Goal: Task Accomplishment & Management: Manage account settings

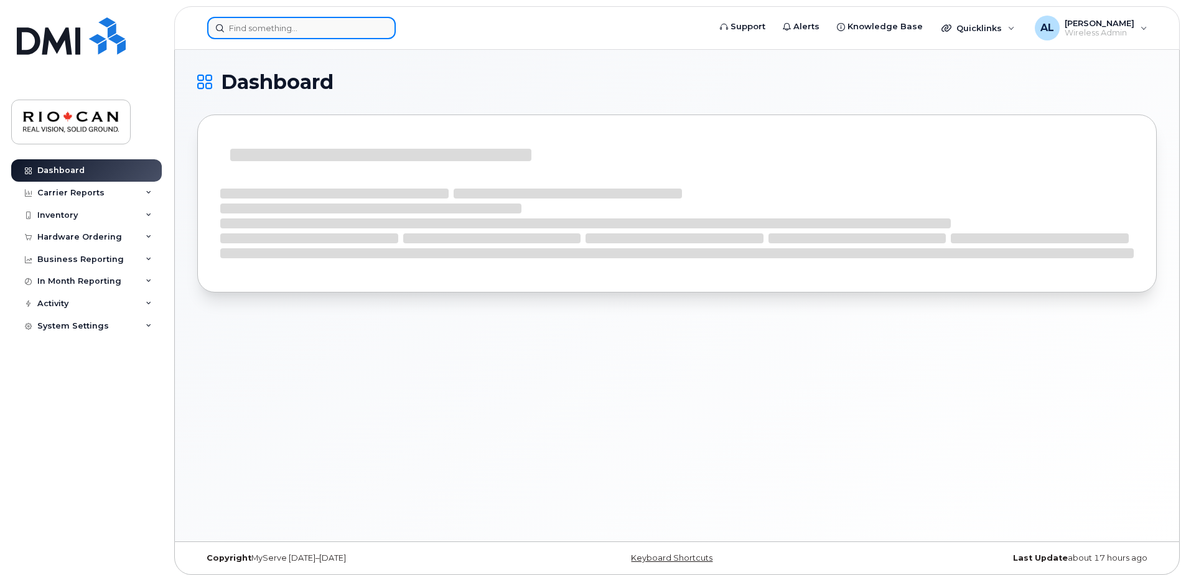
drag, startPoint x: 0, startPoint y: 0, endPoint x: 334, endPoint y: 19, distance: 334.8
click at [334, 19] on input at bounding box center [301, 28] width 189 height 22
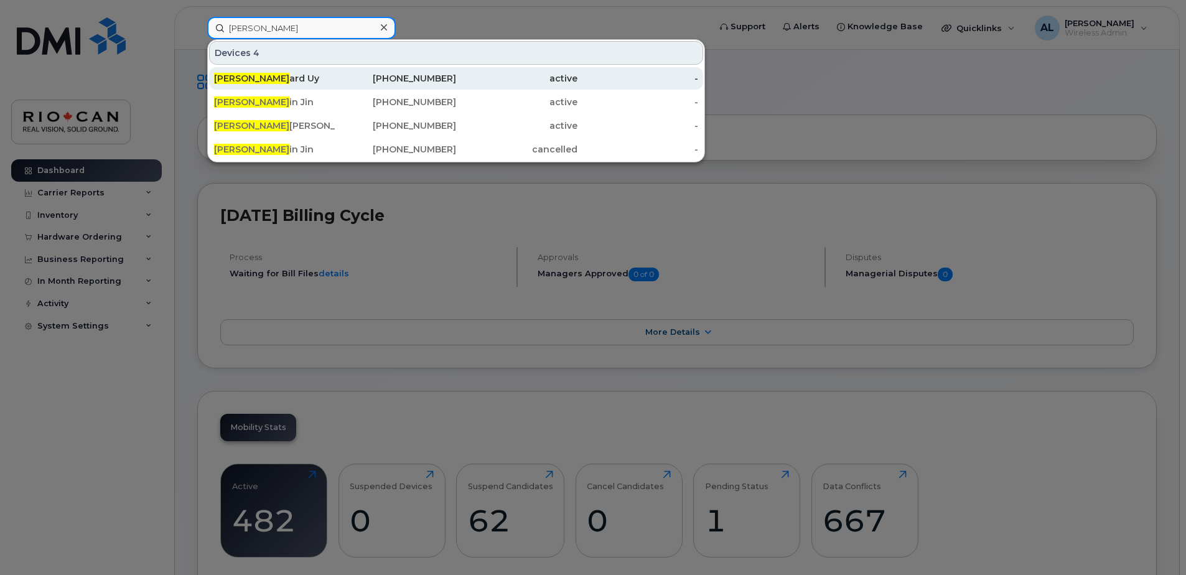
type input "edw"
click at [395, 80] on div "416-518-9766" at bounding box center [395, 78] width 121 height 12
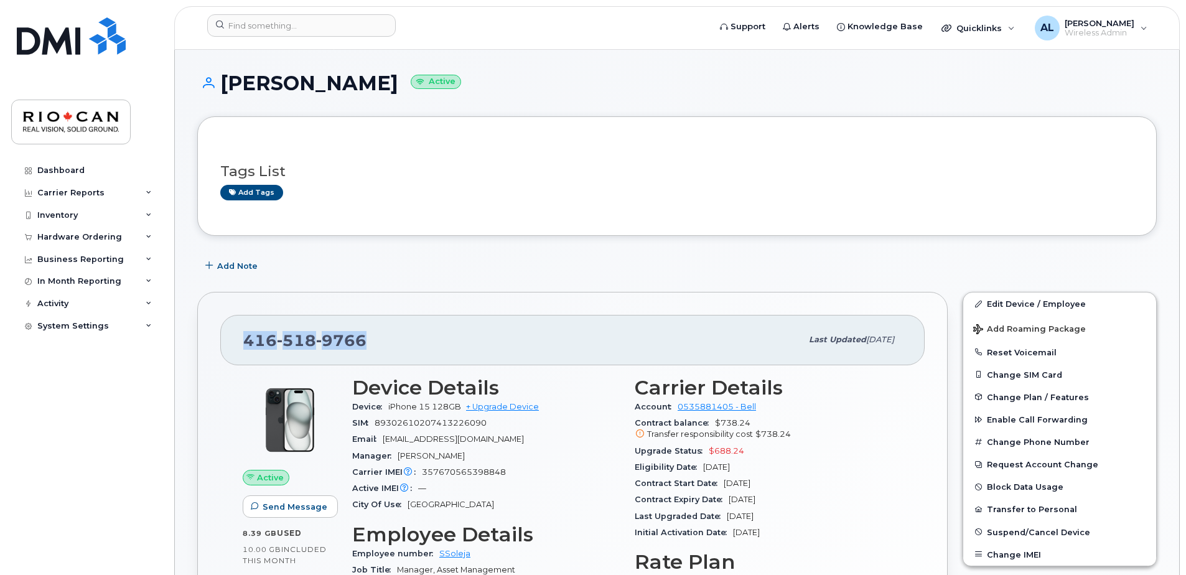
drag, startPoint x: 366, startPoint y: 347, endPoint x: 245, endPoint y: 347, distance: 120.8
click at [245, 347] on div "416 518 9766" at bounding box center [522, 340] width 558 height 26
copy span "416 518 9766"
drag, startPoint x: 754, startPoint y: 448, endPoint x: 713, endPoint y: 449, distance: 41.1
click at [713, 449] on div "Upgrade Status $688.24" at bounding box center [769, 451] width 268 height 16
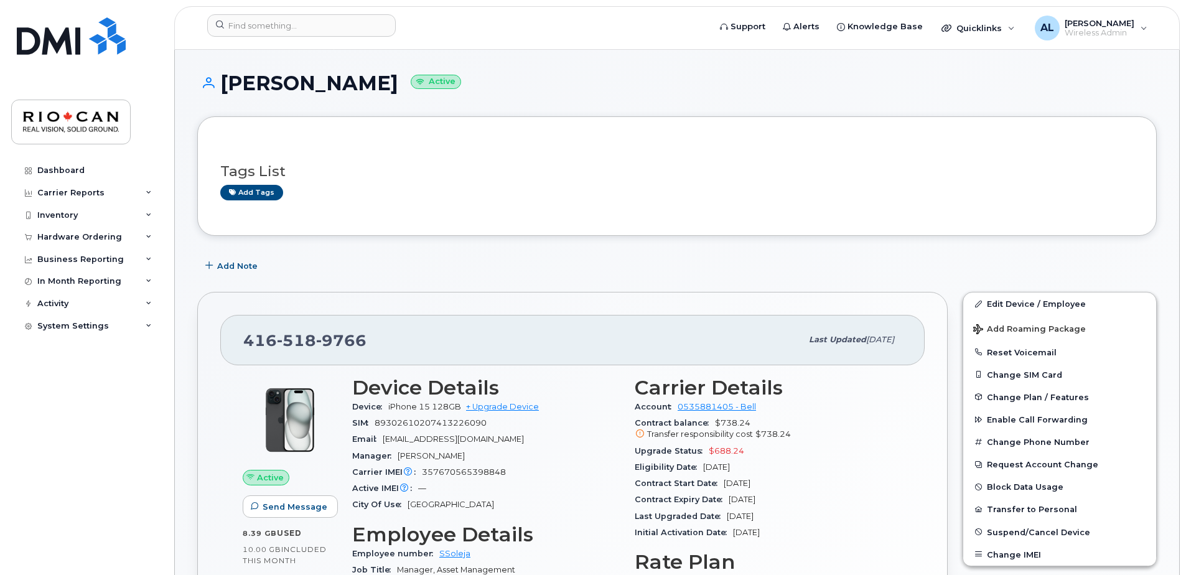
click at [585, 439] on div "Email Euy@riocan.com" at bounding box center [486, 439] width 268 height 16
drag, startPoint x: 368, startPoint y: 341, endPoint x: 224, endPoint y: 331, distance: 144.7
click at [224, 331] on div "416 518 9766 Last updated Aug 12, 2025" at bounding box center [572, 340] width 705 height 50
click at [439, 288] on div "416 518 9766 Last updated Aug 12, 2025 Active Send Message 8.39 GB  used 10.00 …" at bounding box center [573, 536] width 766 height 504
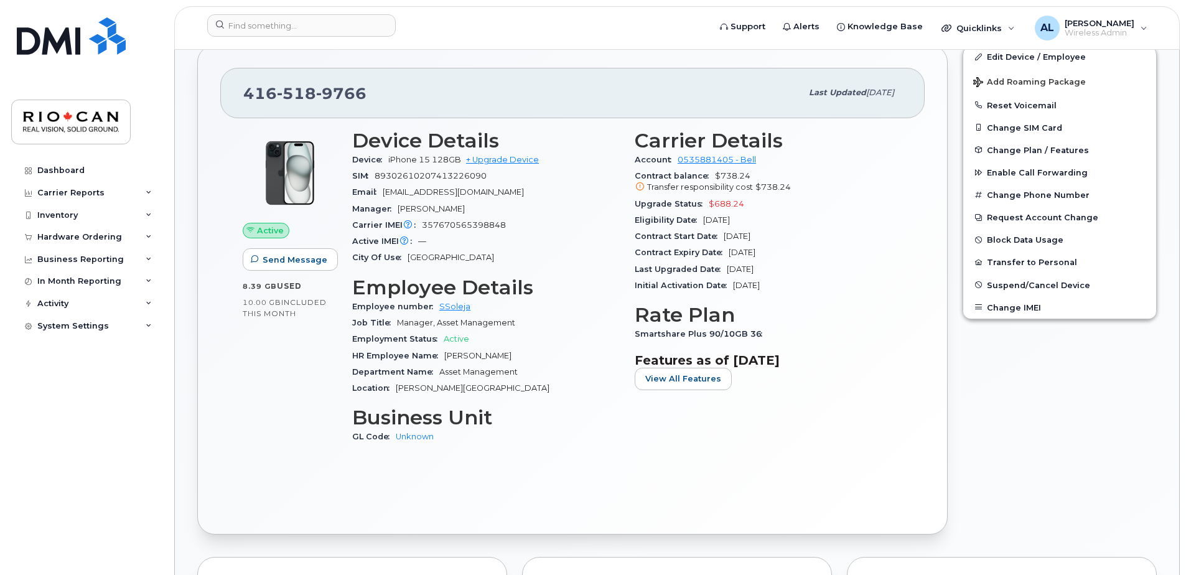
scroll to position [248, 0]
click at [1036, 56] on link "Edit Device / Employee" at bounding box center [1060, 56] width 193 height 22
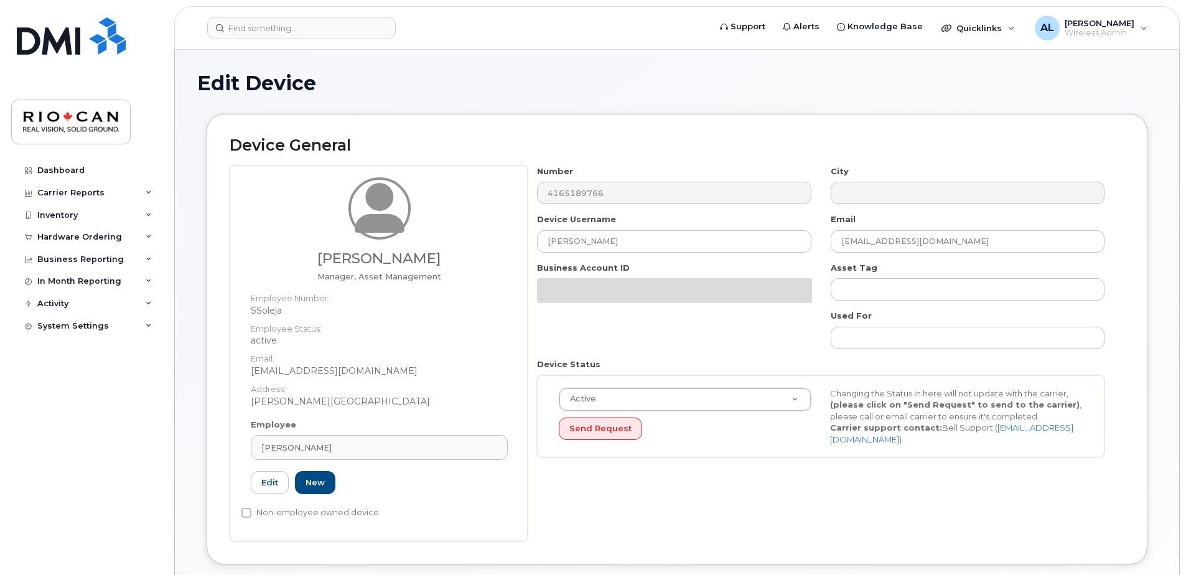
select select "162881"
drag, startPoint x: 342, startPoint y: 441, endPoint x: 176, endPoint y: 450, distance: 167.1
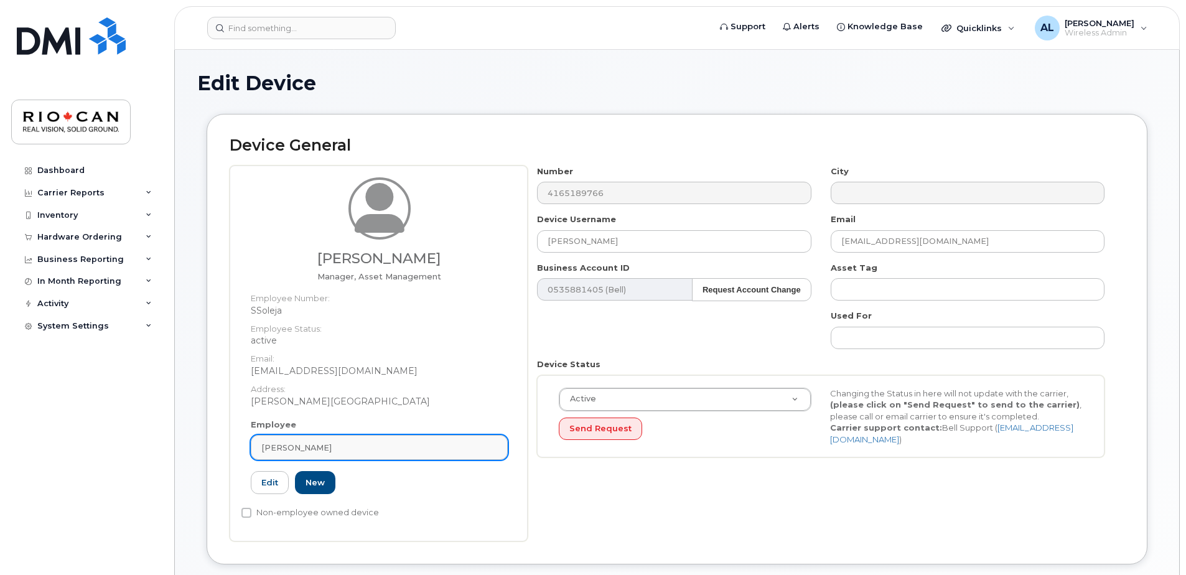
click at [297, 451] on span "[PERSON_NAME]" at bounding box center [296, 448] width 70 height 12
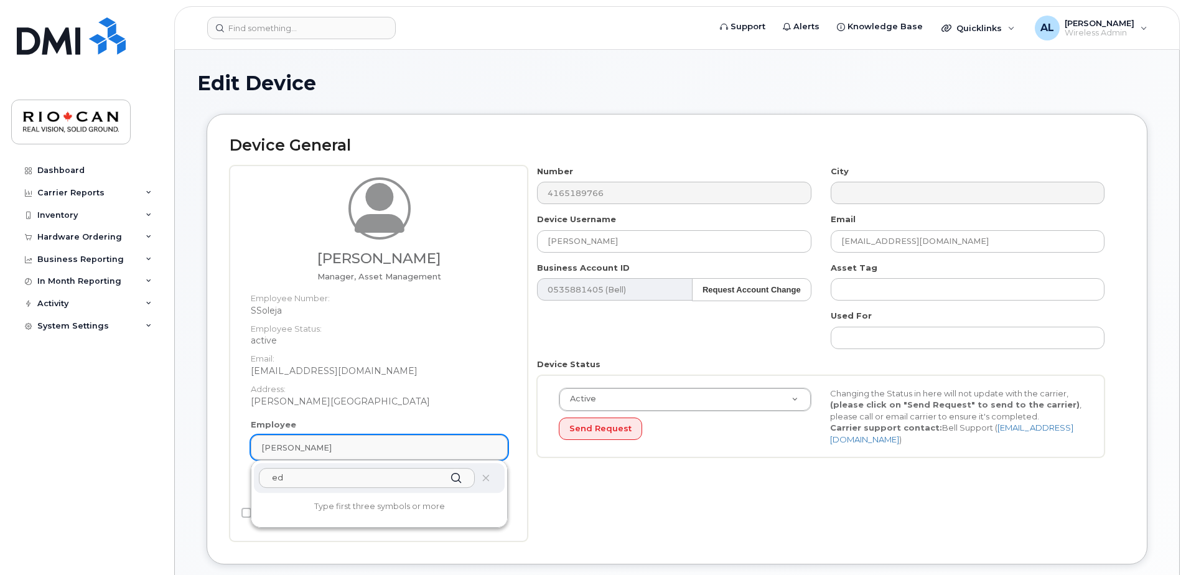
type input "e"
click at [449, 474] on icon at bounding box center [457, 478] width 18 height 18
click at [304, 480] on input "euy" at bounding box center [367, 478] width 216 height 20
type input "[EMAIL_ADDRESS][DOMAIN_NAME]"
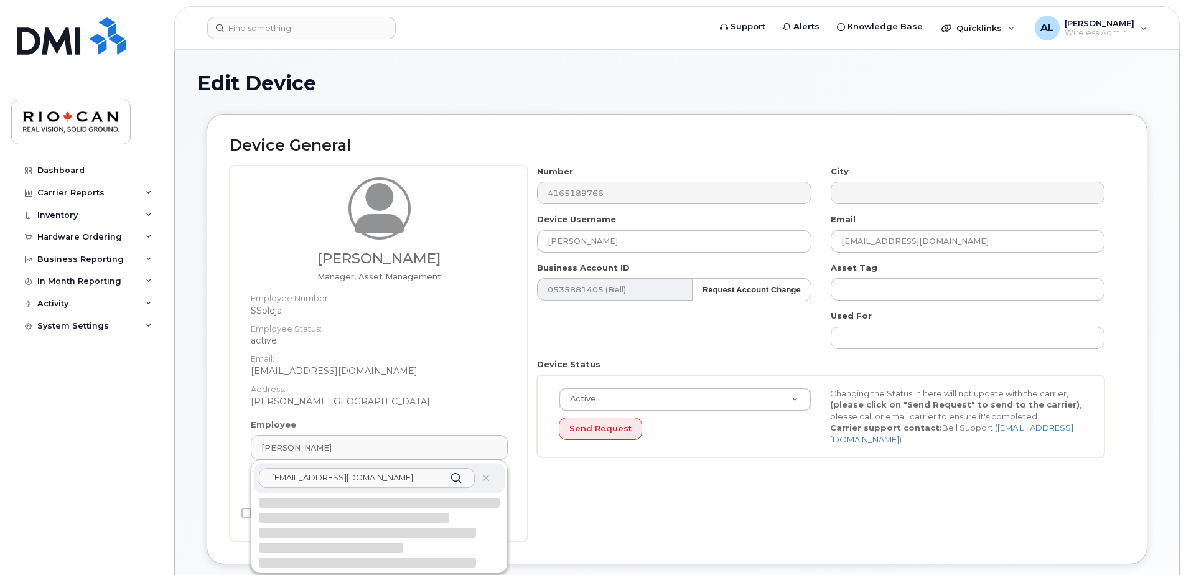
click at [280, 505] on div at bounding box center [379, 503] width 241 height 10
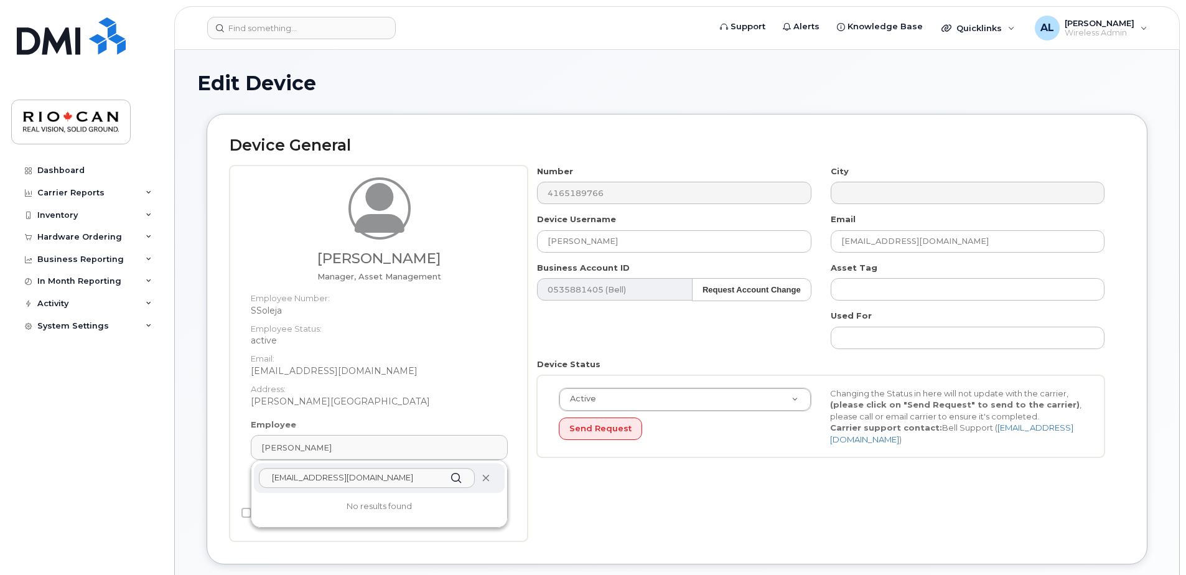
click at [482, 481] on icon at bounding box center [486, 478] width 8 height 8
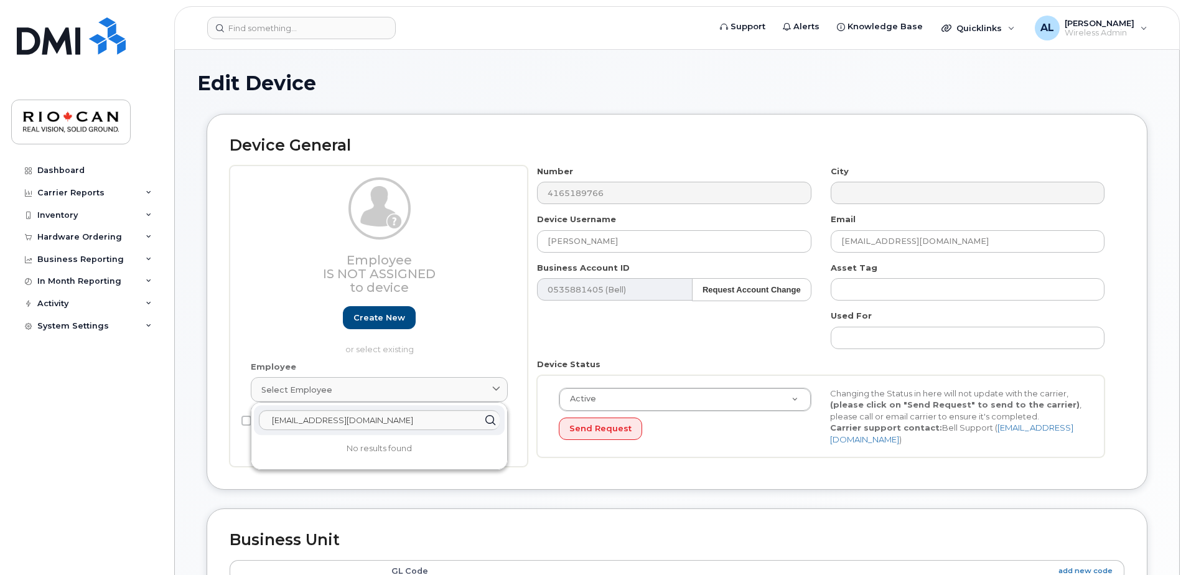
click at [462, 322] on div "Employee Is not assigned to device Create new or select existing" at bounding box center [379, 266] width 257 height 178
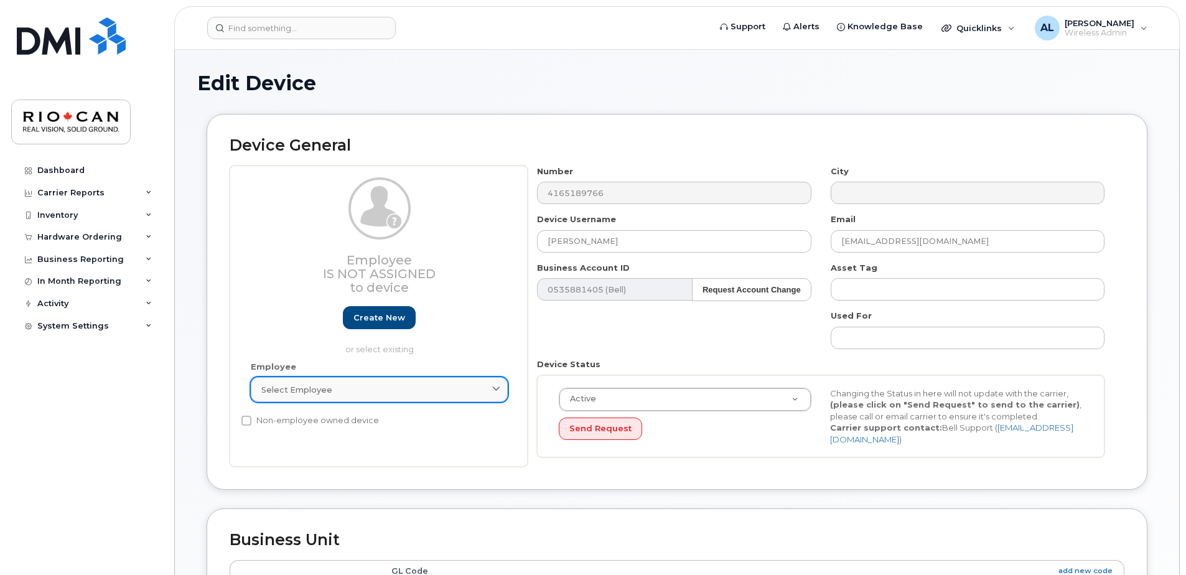
click at [462, 392] on div "Select employee" at bounding box center [379, 390] width 236 height 12
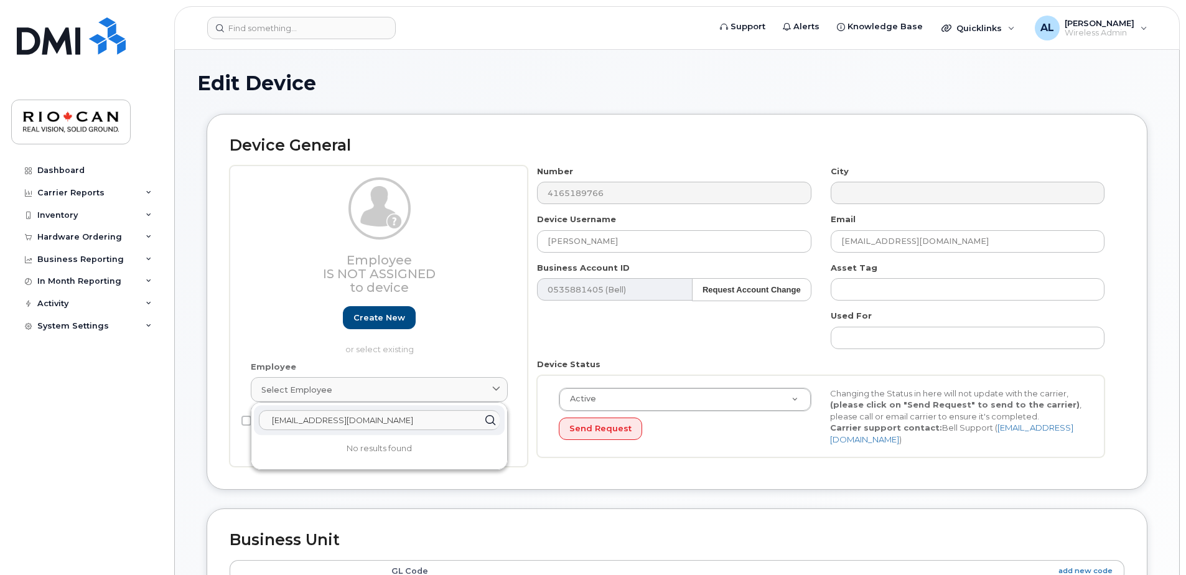
drag, startPoint x: 385, startPoint y: 416, endPoint x: 251, endPoint y: 419, distance: 133.8
click at [251, 419] on div "Euy@riocan.com No results found" at bounding box center [379, 436] width 256 height 67
type input "edward uy"
click at [485, 326] on div "Employee Is not assigned to device Create new or select existing" at bounding box center [379, 266] width 257 height 178
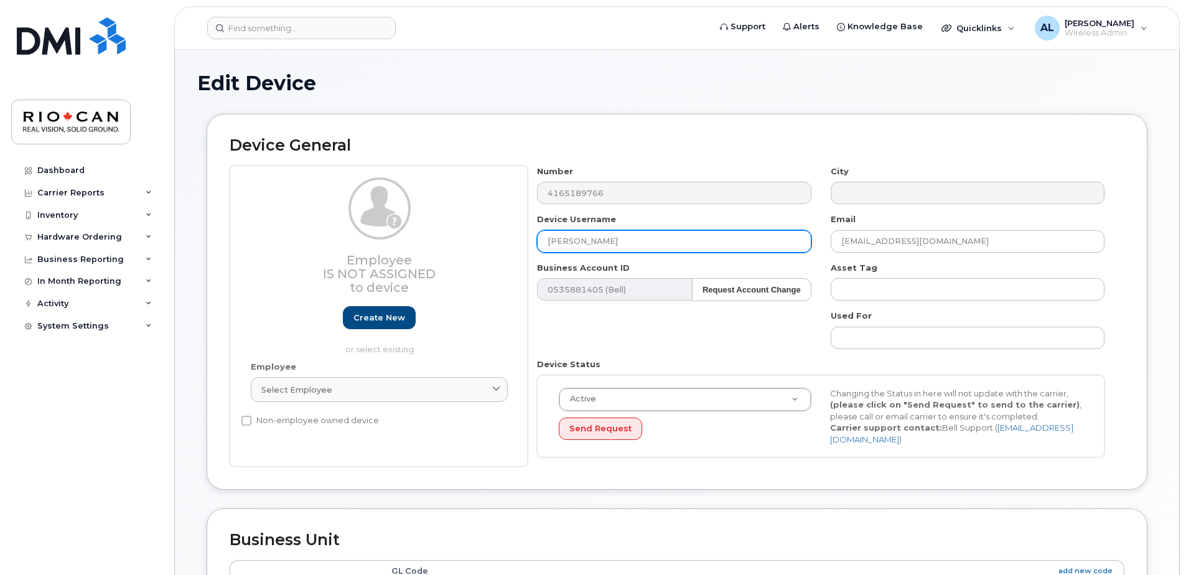
drag, startPoint x: 619, startPoint y: 245, endPoint x: 499, endPoint y: 246, distance: 119.5
click at [499, 246] on div "Employee Is not assigned to device Create new or select existing Employee Selec…" at bounding box center [677, 317] width 895 height 302
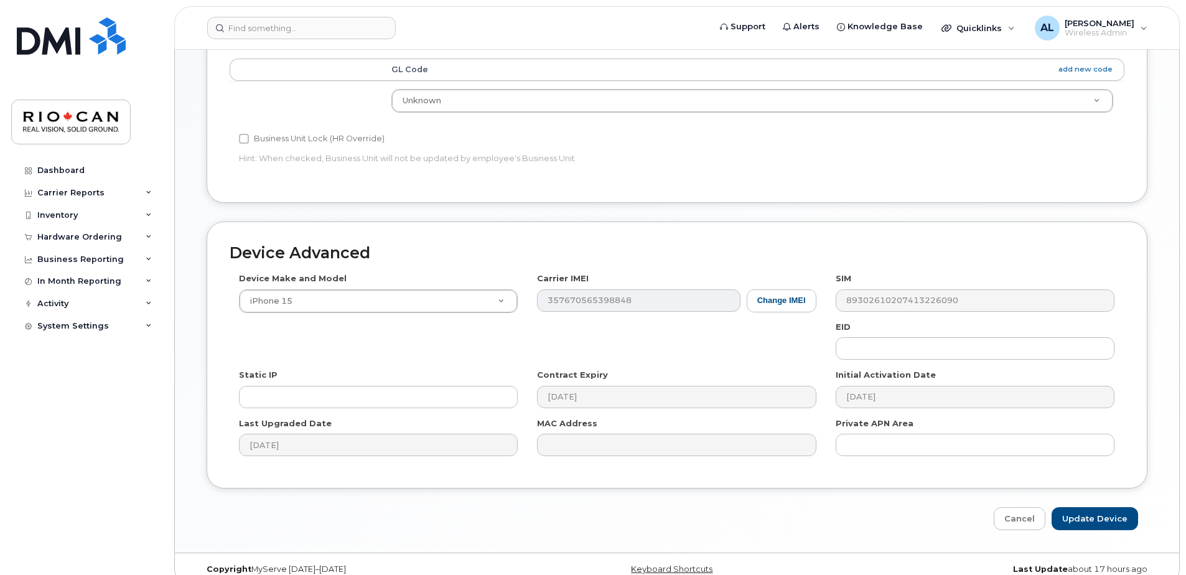
scroll to position [519, 0]
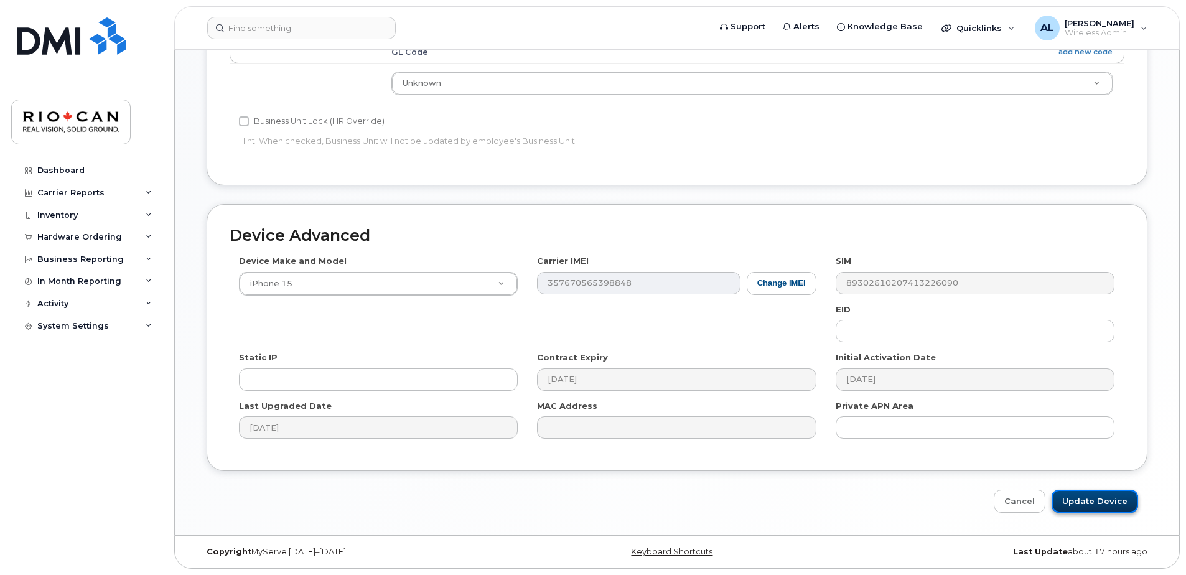
click at [1083, 507] on input "Update Device" at bounding box center [1095, 501] width 87 height 23
type input "Saving..."
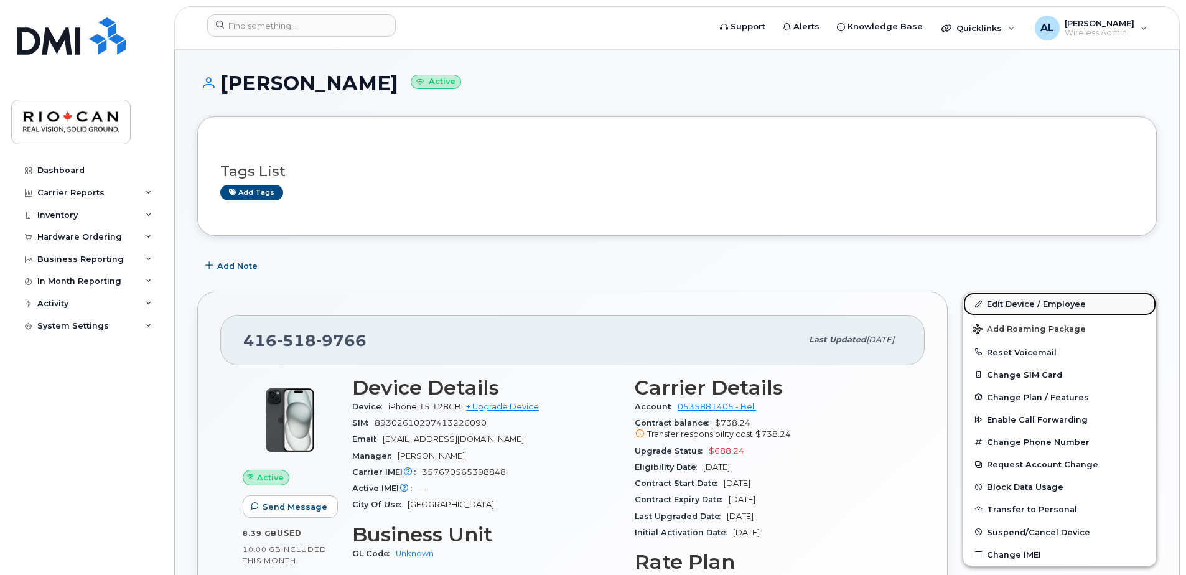
click at [1026, 303] on link "Edit Device / Employee" at bounding box center [1060, 304] width 193 height 22
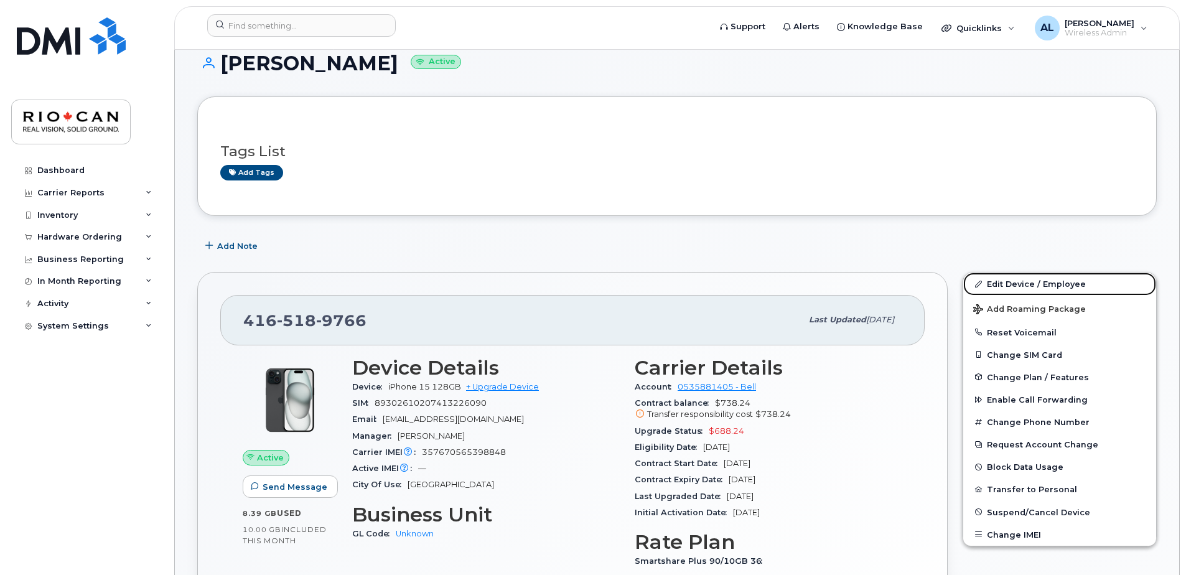
scroll to position [29, 0]
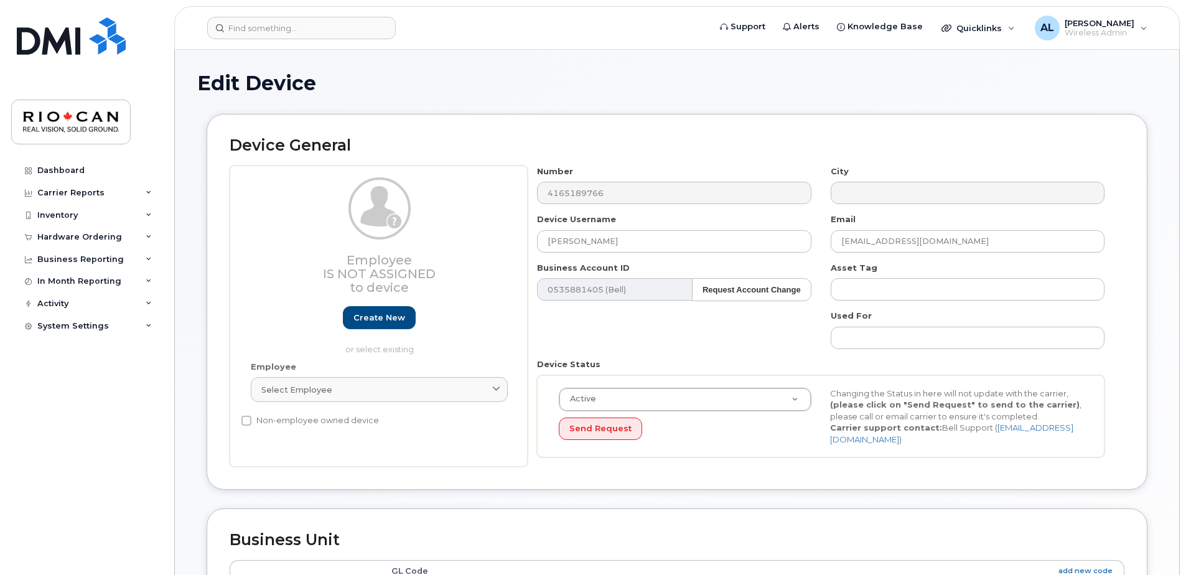
select select "162881"
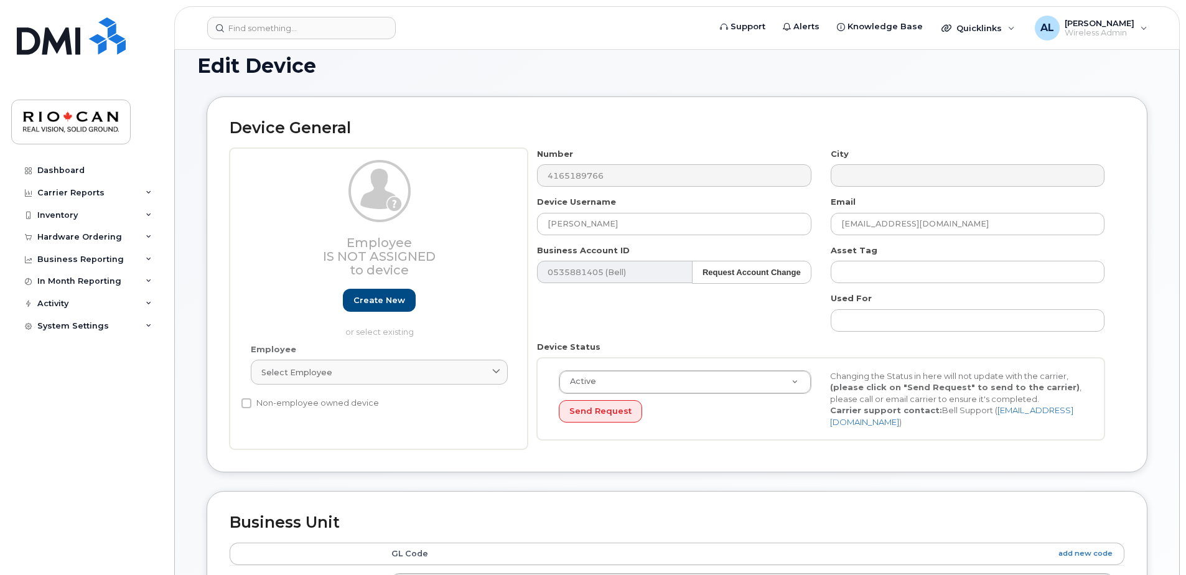
scroll to position [18, 0]
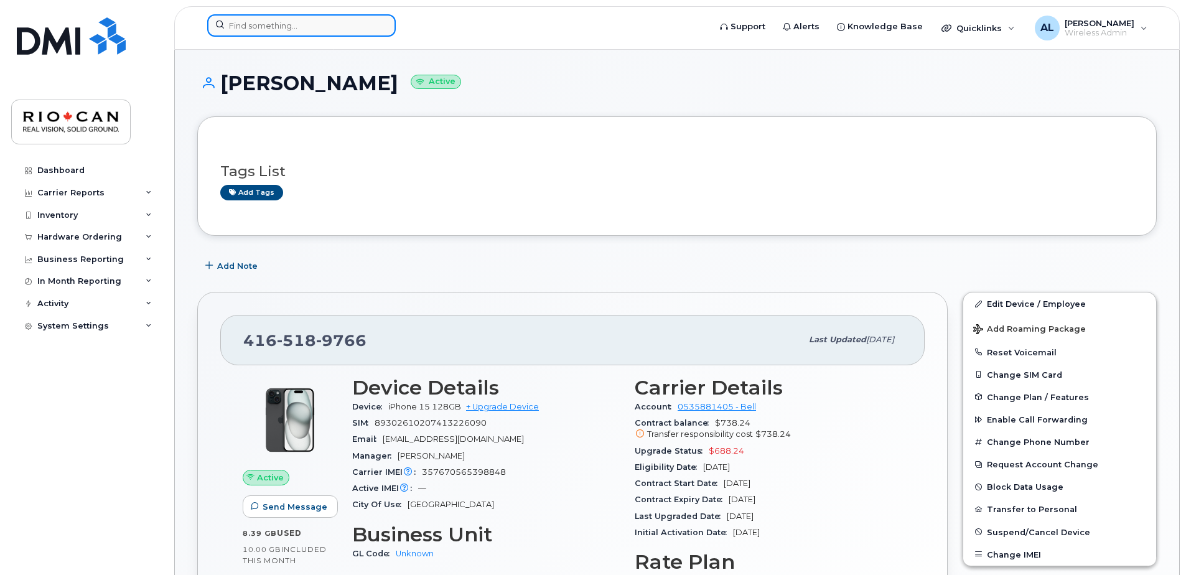
click at [297, 35] on input at bounding box center [301, 25] width 189 height 22
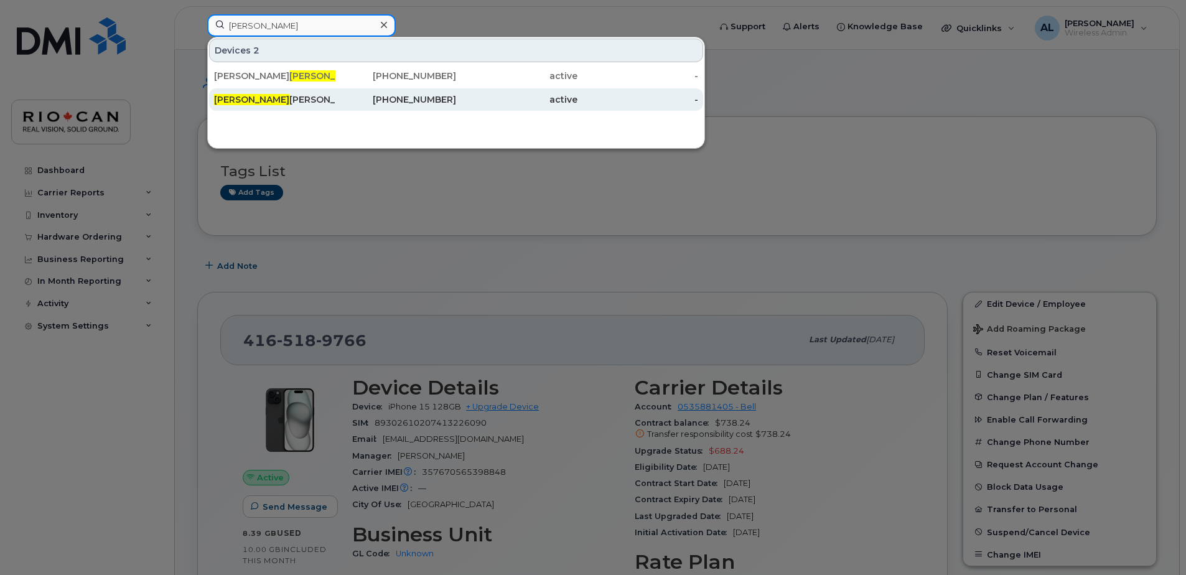
type input "mona"
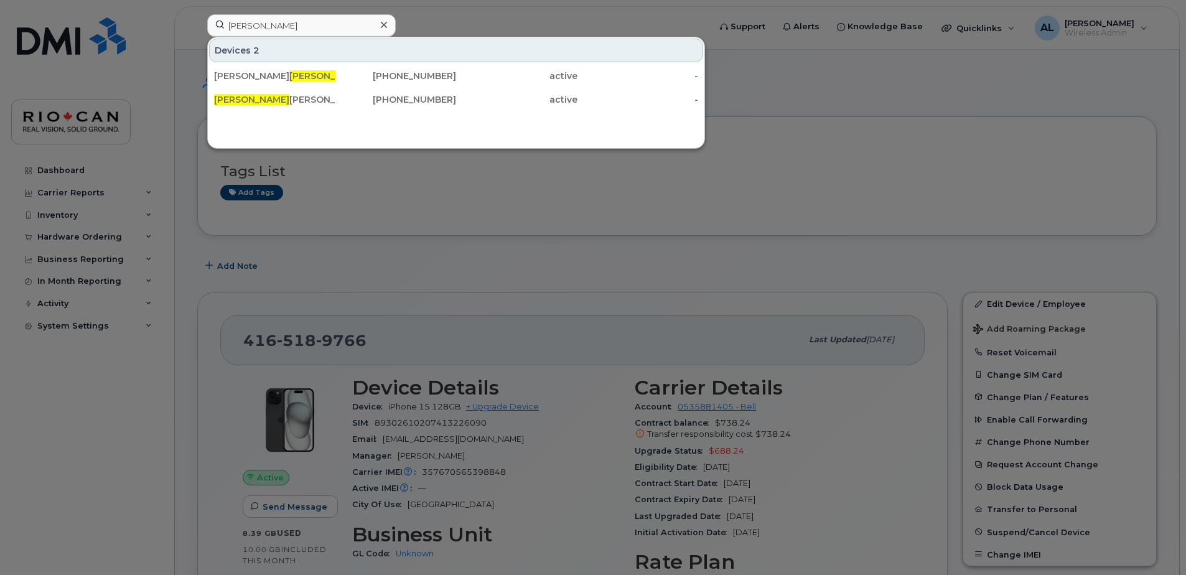
drag, startPoint x: 337, startPoint y: 106, endPoint x: 464, endPoint y: 113, distance: 127.2
click at [338, 106] on div "437-425-2319" at bounding box center [395, 99] width 121 height 22
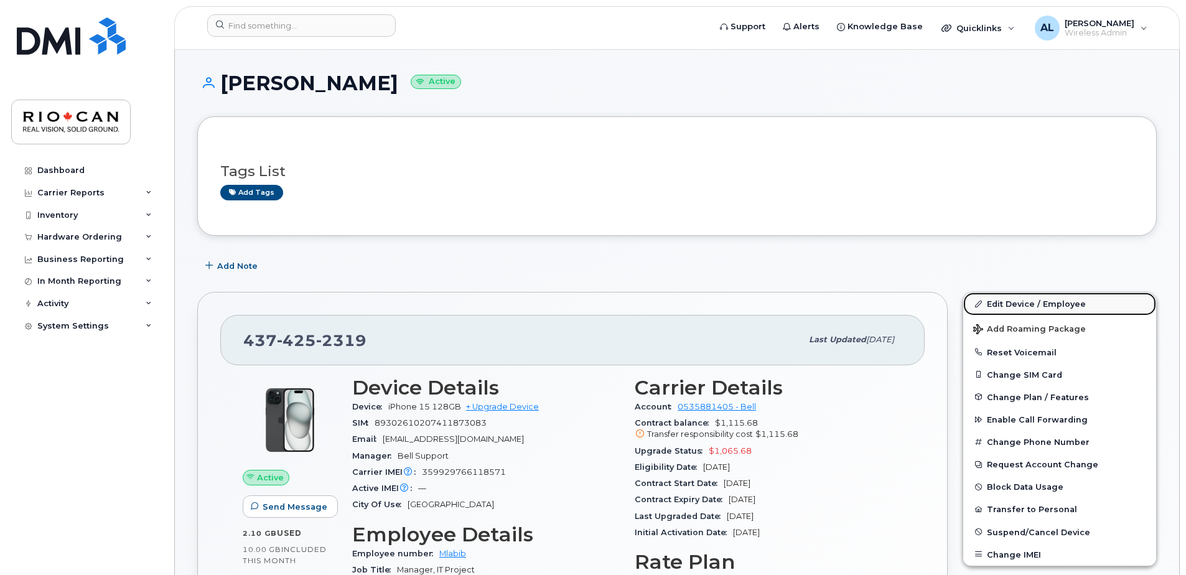
click at [1037, 305] on link "Edit Device / Employee" at bounding box center [1060, 304] width 193 height 22
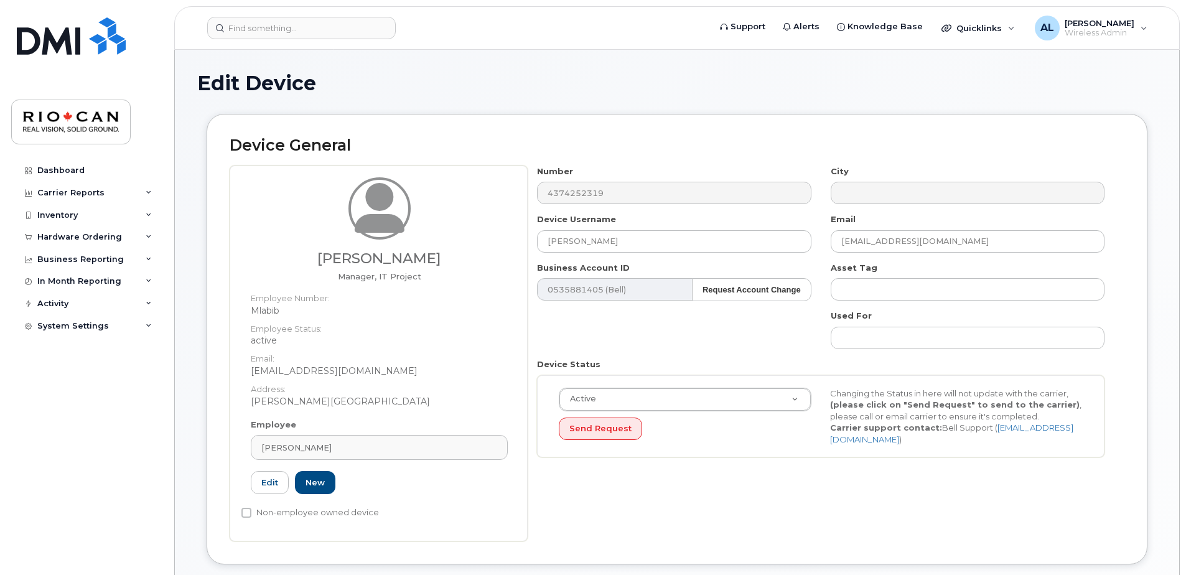
select select "162881"
drag, startPoint x: 604, startPoint y: 242, endPoint x: 514, endPoint y: 239, distance: 89.7
click at [514, 239] on div "[PERSON_NAME] Manager, IT Project Employee Number: Mlabib Employee Status: acti…" at bounding box center [677, 354] width 895 height 376
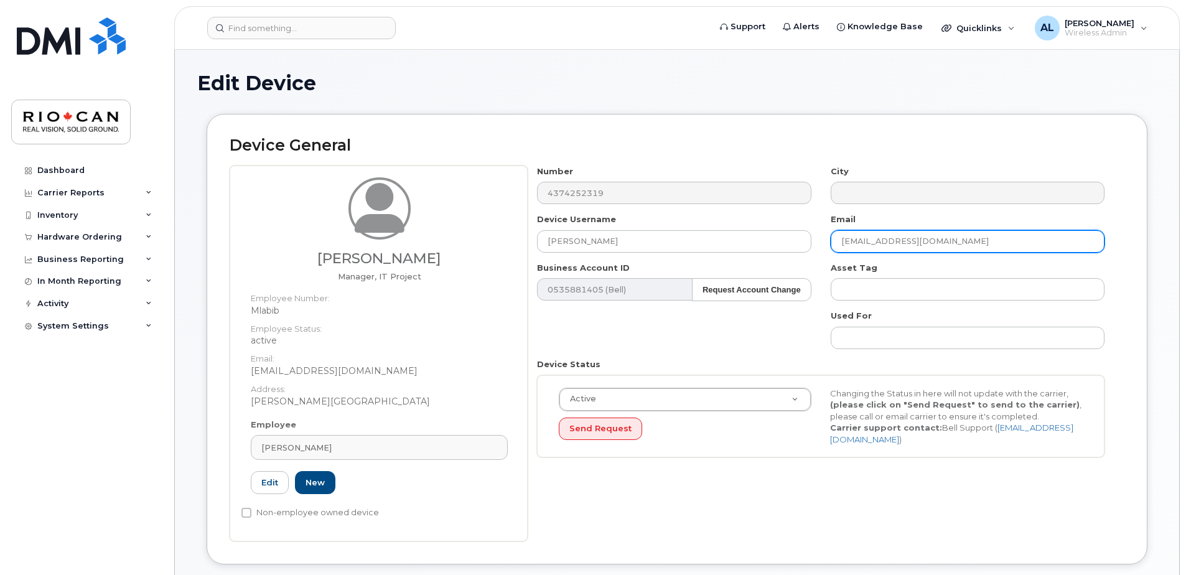
click at [837, 241] on input "[EMAIL_ADDRESS][DOMAIN_NAME]" at bounding box center [968, 241] width 274 height 22
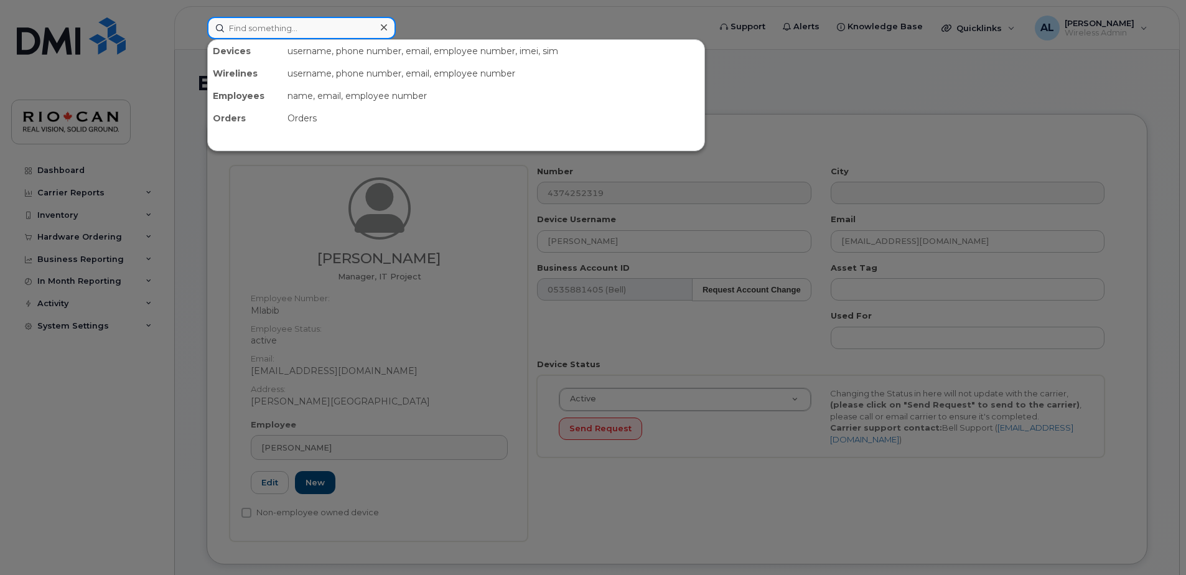
click at [304, 29] on input at bounding box center [301, 28] width 189 height 22
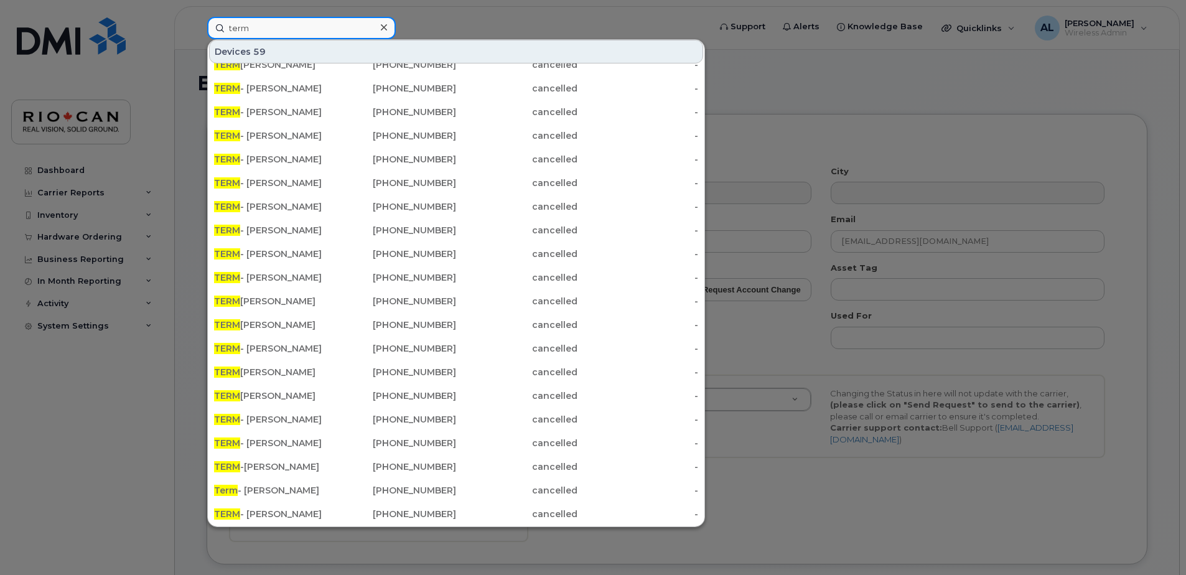
drag, startPoint x: 265, startPoint y: 22, endPoint x: 202, endPoint y: 21, distance: 62.9
click at [202, 21] on div "term Devices 59 TERM [PERSON_NAME] [PHONE_NUMBER] cancelled - TERM - [PERSON_NA…" at bounding box center [454, 28] width 514 height 22
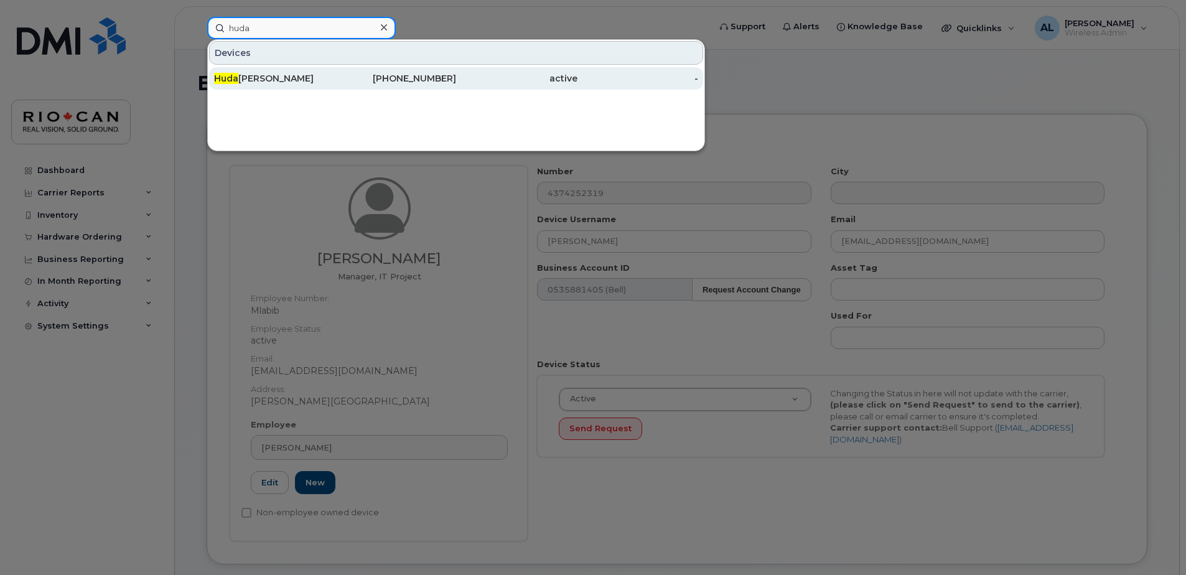
type input "huda"
click at [480, 80] on div "active" at bounding box center [516, 78] width 121 height 12
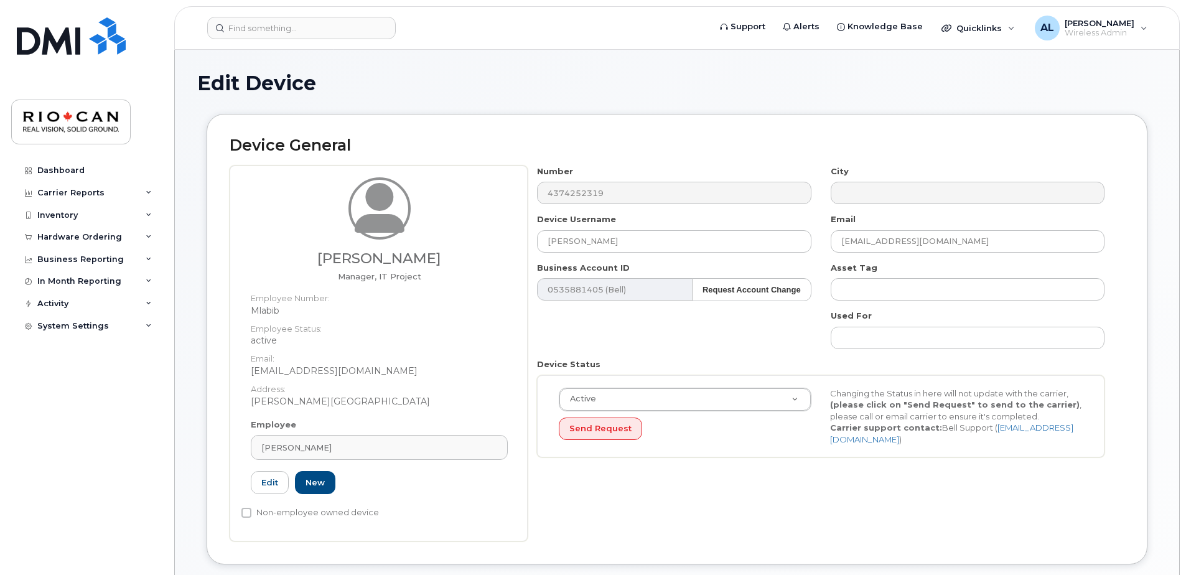
select select "162881"
